Goal: Task Accomplishment & Management: Use online tool/utility

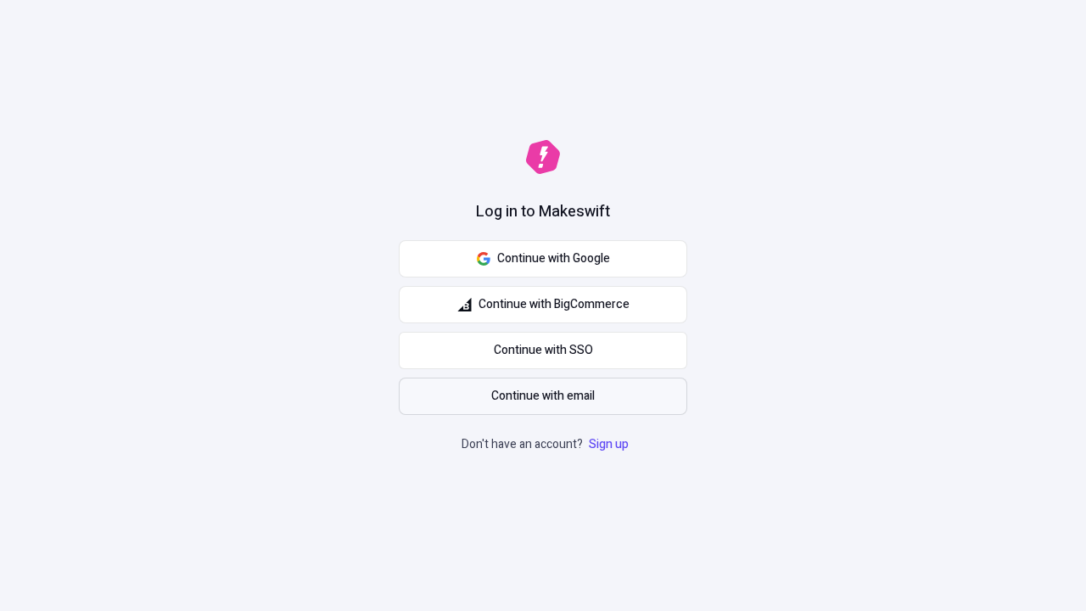
click at [543, 396] on span "Continue with email" at bounding box center [543, 396] width 104 height 19
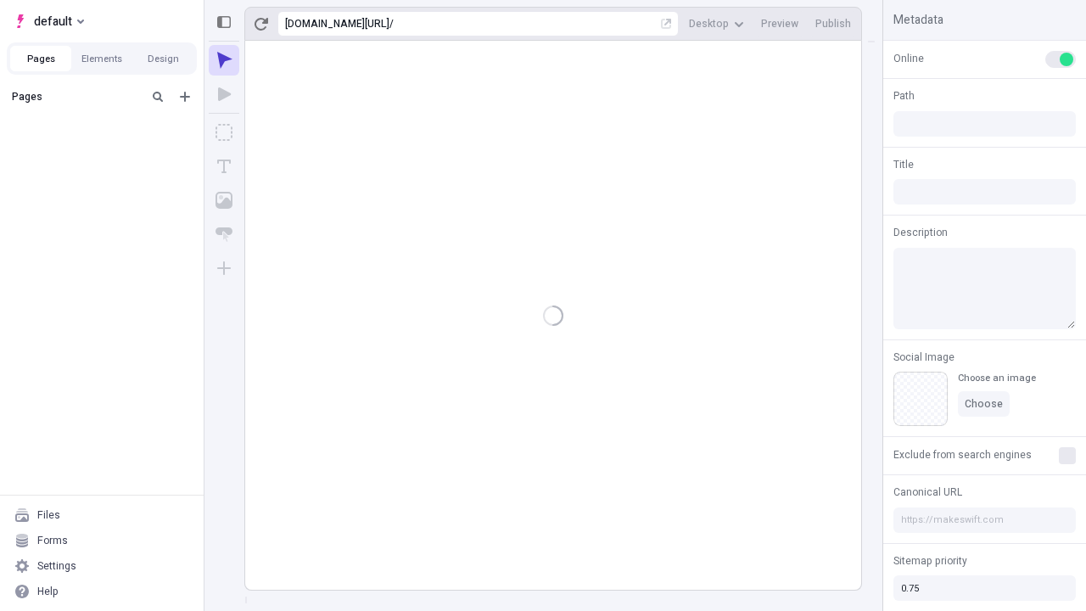
type input "/deep-link-sed"
click at [48, 21] on span "default" at bounding box center [53, 21] width 38 height 20
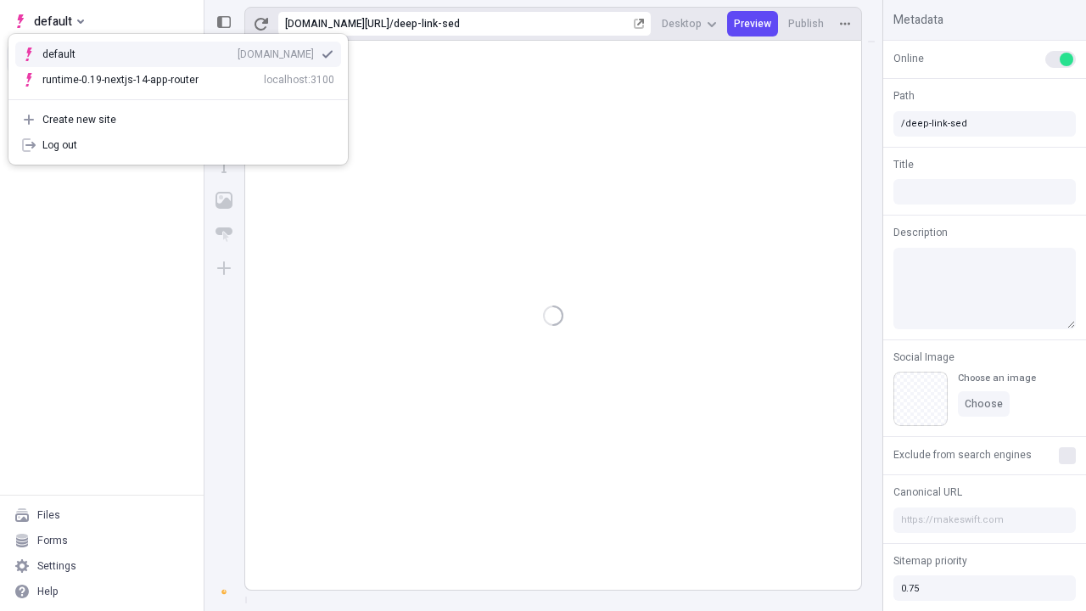
click at [238, 51] on div "[DOMAIN_NAME]" at bounding box center [276, 55] width 76 height 14
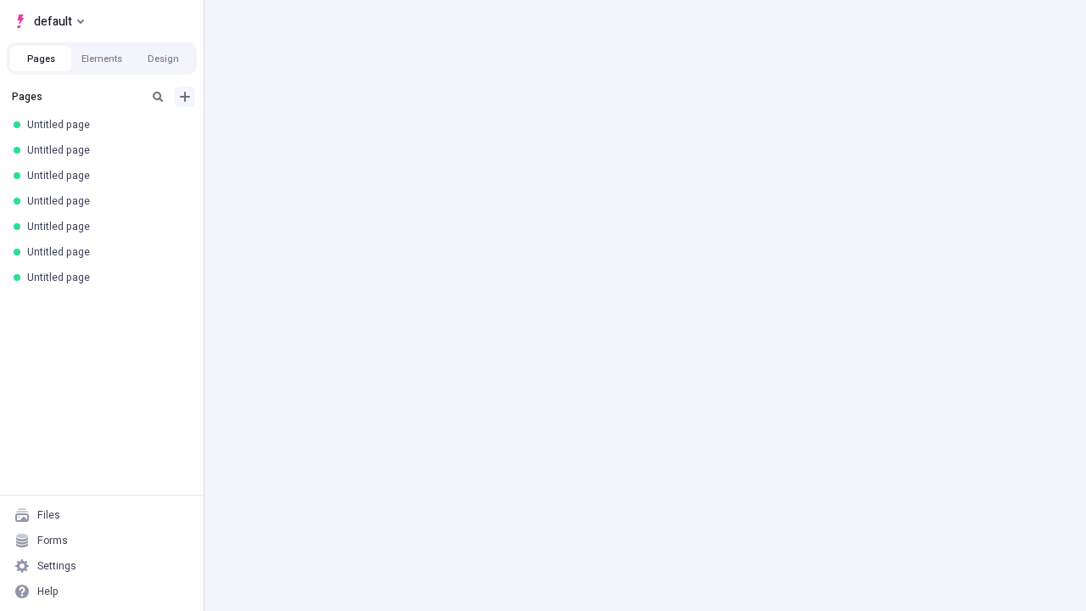
click at [185, 97] on icon "Add new" at bounding box center [185, 97] width 10 height 10
click at [275, 132] on span "Blank page" at bounding box center [285, 132] width 105 height 14
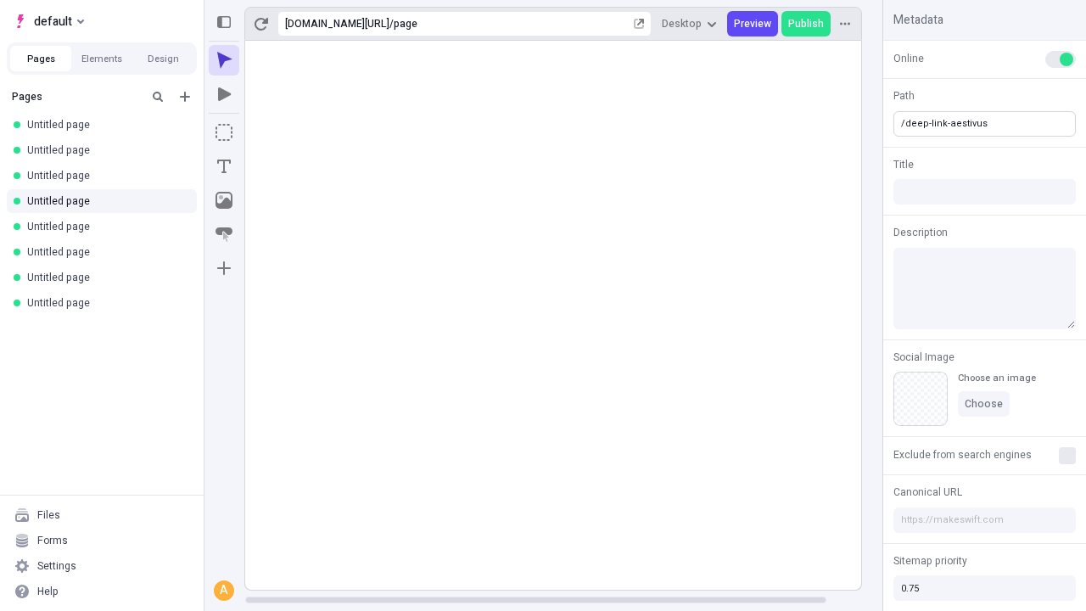
type input "/deep-link-aestivus"
click at [185, 97] on icon "Add new" at bounding box center [185, 97] width 10 height 10
click at [275, 132] on span "Blank page" at bounding box center [285, 132] width 105 height 14
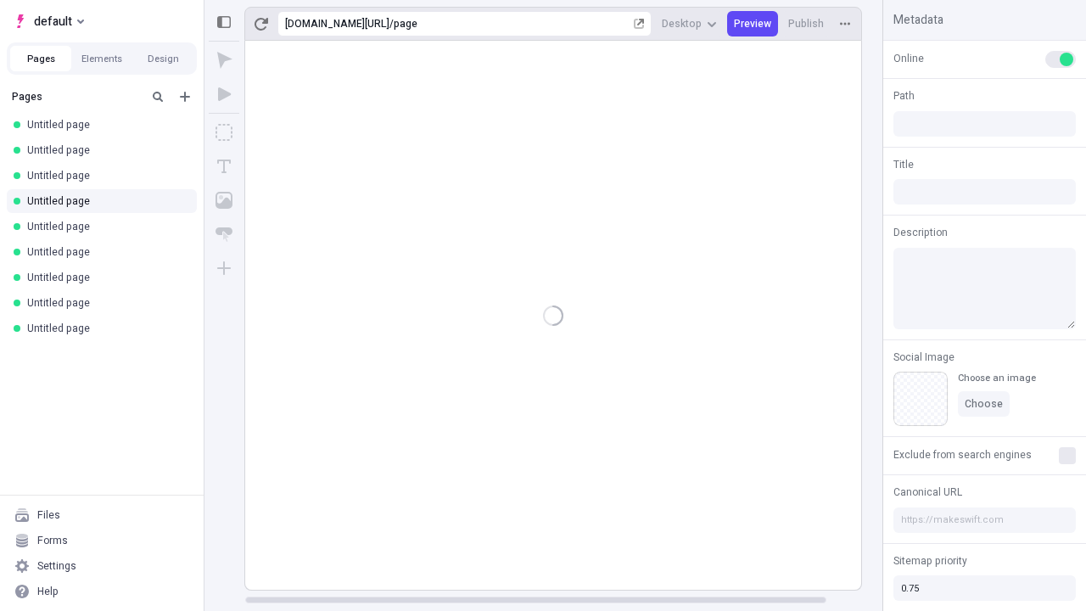
type input "/page"
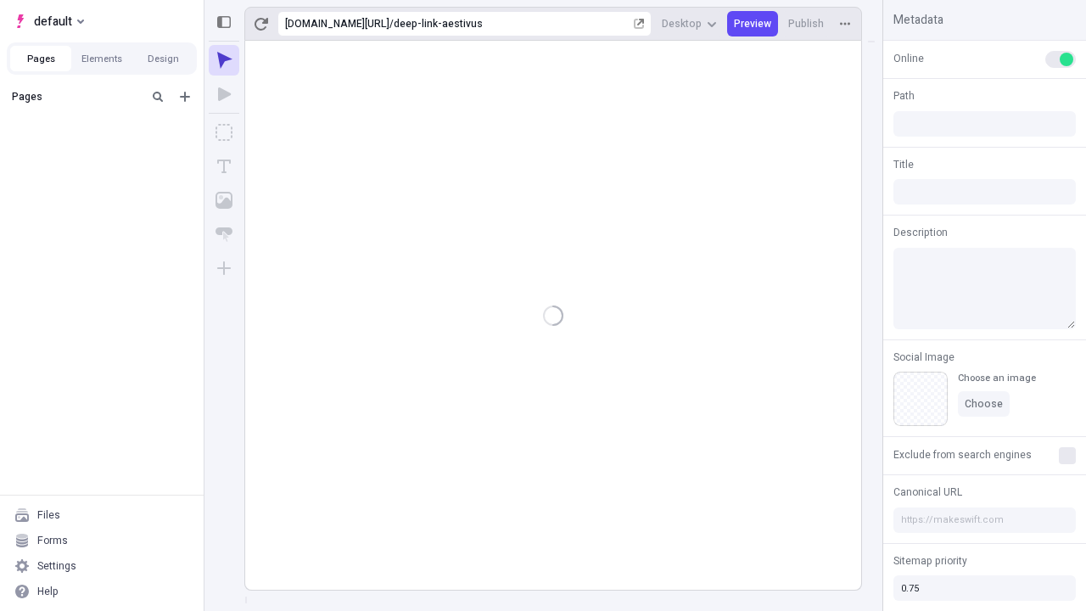
type input "/deep-link-aestivus"
